Goal: Task Accomplishment & Management: Manage account settings

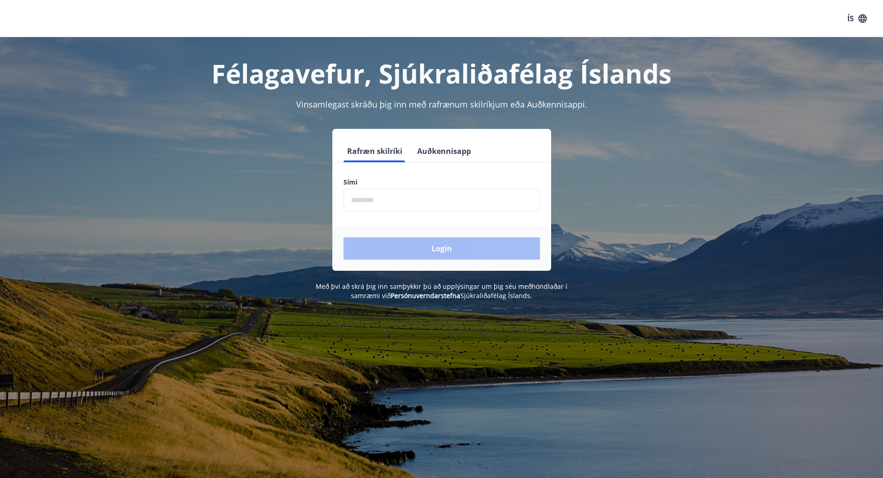
drag, startPoint x: 314, startPoint y: 182, endPoint x: 541, endPoint y: 202, distance: 228.1
click at [541, 202] on div "Sími ​" at bounding box center [442, 195] width 219 height 34
drag, startPoint x: 534, startPoint y: 201, endPoint x: 527, endPoint y: 200, distance: 7.0
click at [532, 201] on input "phone" at bounding box center [442, 200] width 197 height 23
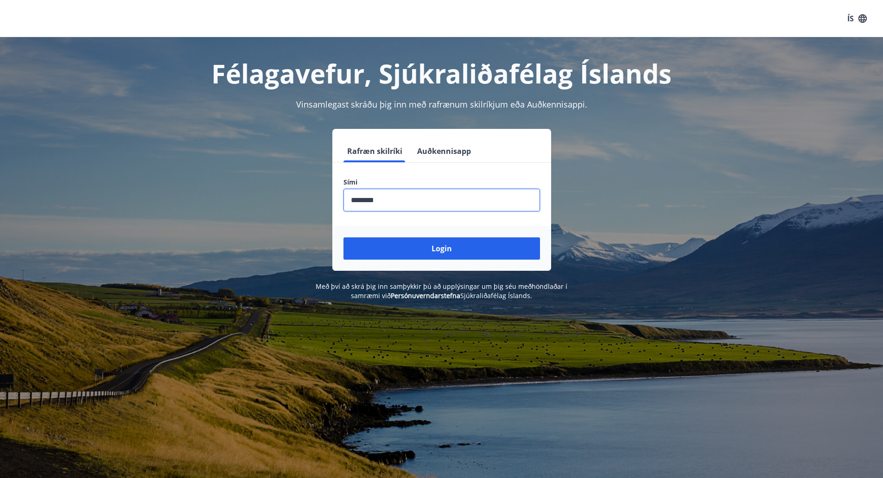
type input "********"
click at [344, 237] on button "Login" at bounding box center [442, 248] width 197 height 22
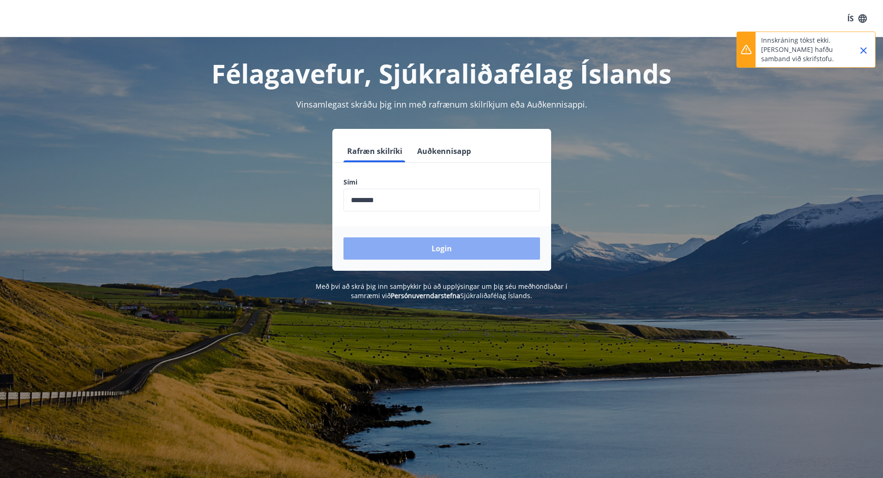
click at [432, 253] on button "Login" at bounding box center [442, 248] width 197 height 22
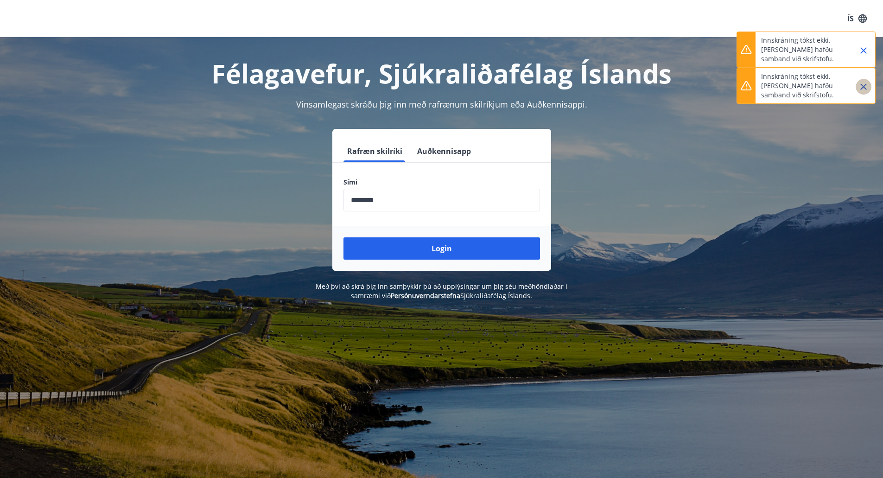
click at [867, 83] on icon "Close" at bounding box center [863, 86] width 11 height 11
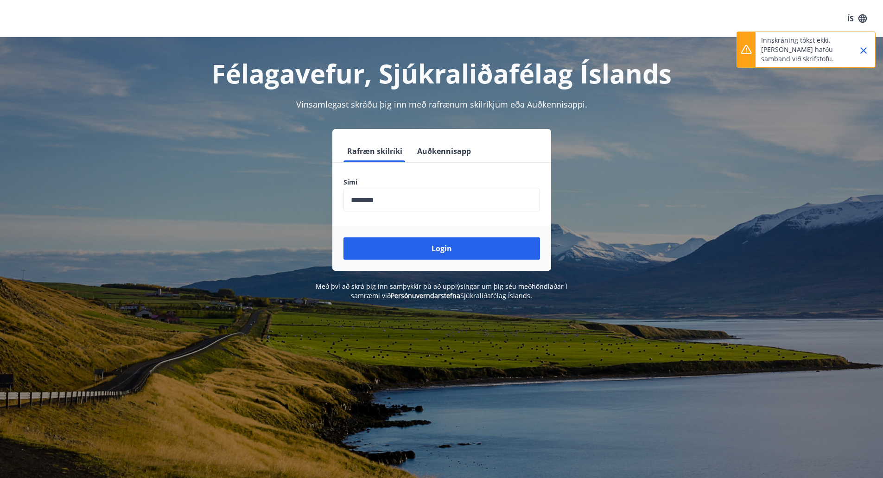
click at [867, 53] on icon "Close" at bounding box center [863, 50] width 11 height 11
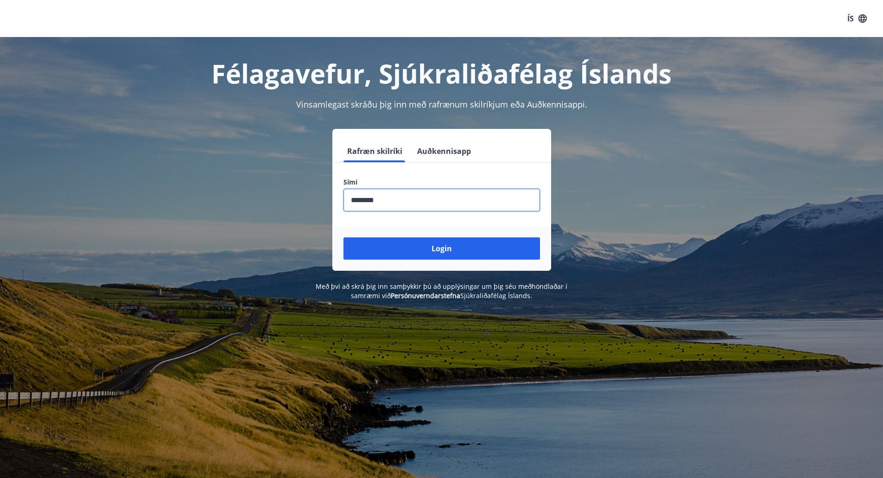
click at [467, 203] on input "phone" at bounding box center [442, 200] width 197 height 23
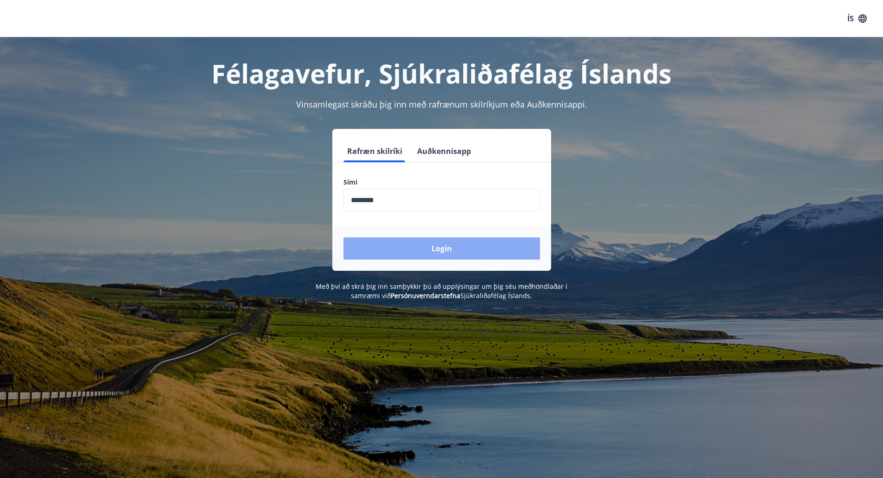
click at [414, 250] on button "Login" at bounding box center [442, 248] width 197 height 22
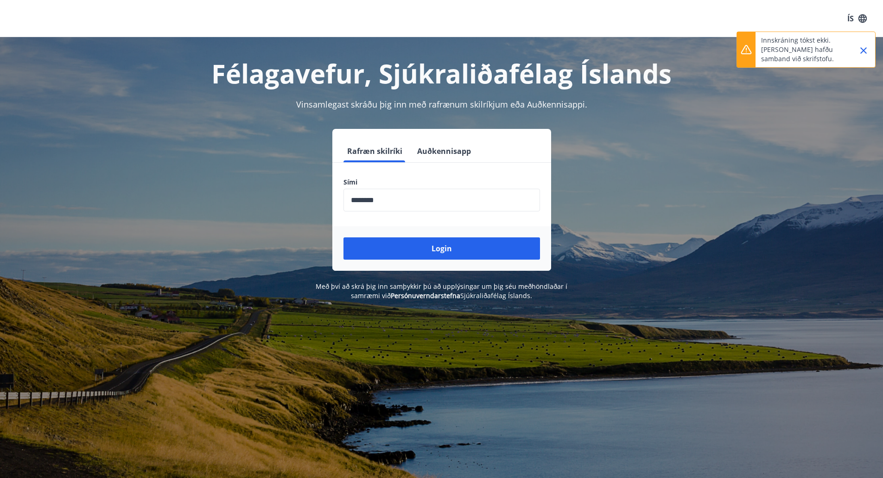
click at [522, 190] on input "phone" at bounding box center [442, 200] width 197 height 23
drag, startPoint x: 487, startPoint y: 198, endPoint x: 221, endPoint y: 220, distance: 267.1
click at [226, 220] on div "Rafræn skilríki Auðkennisapp Sími ​ Login" at bounding box center [442, 200] width 646 height 142
drag, startPoint x: 218, startPoint y: 219, endPoint x: 166, endPoint y: 6, distance: 219.7
click at [186, 11] on div "ÍS" at bounding box center [441, 18] width 883 height 37
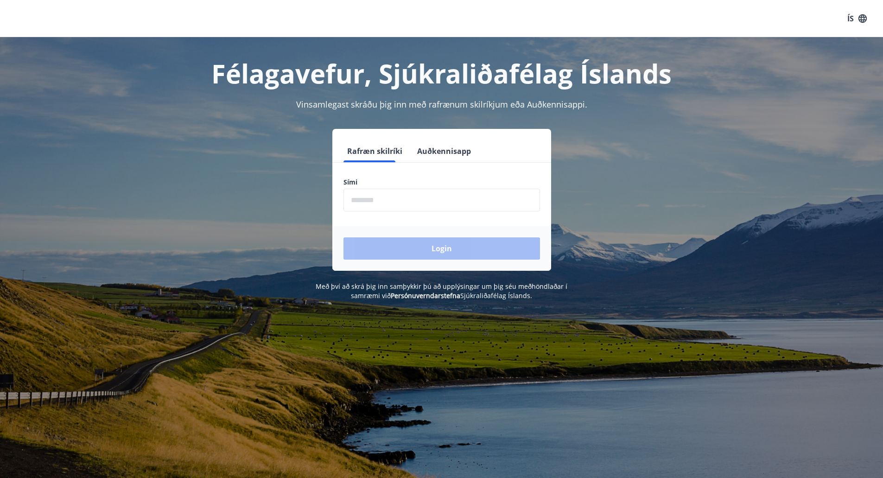
click at [402, 196] on input "phone" at bounding box center [442, 200] width 197 height 23
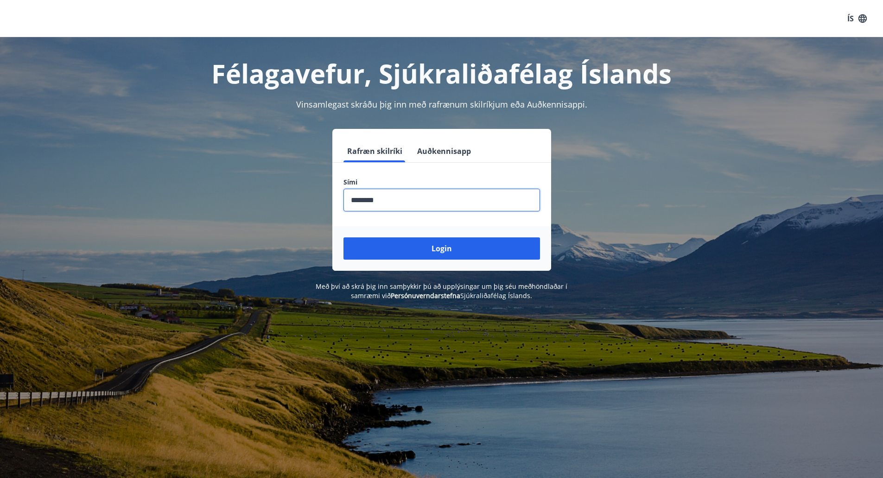
type input "********"
click at [344, 237] on button "Login" at bounding box center [442, 248] width 197 height 22
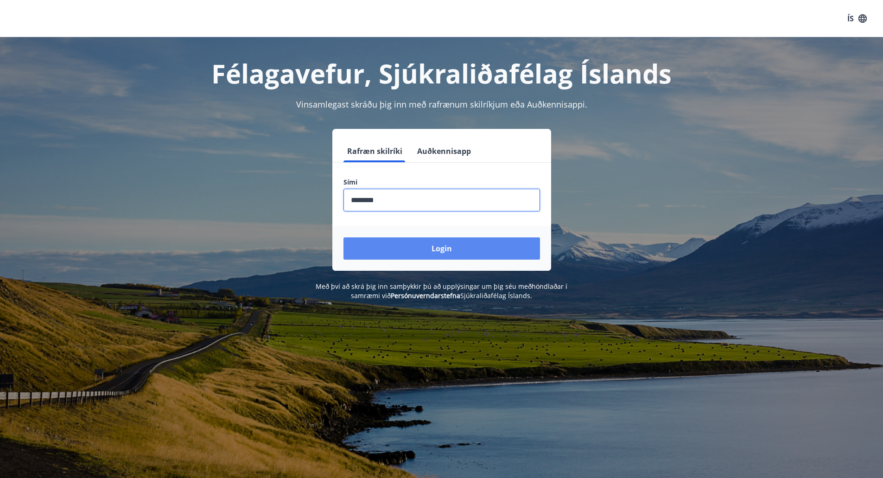
click at [384, 243] on button "Login" at bounding box center [442, 248] width 197 height 22
